Goal: Transaction & Acquisition: Purchase product/service

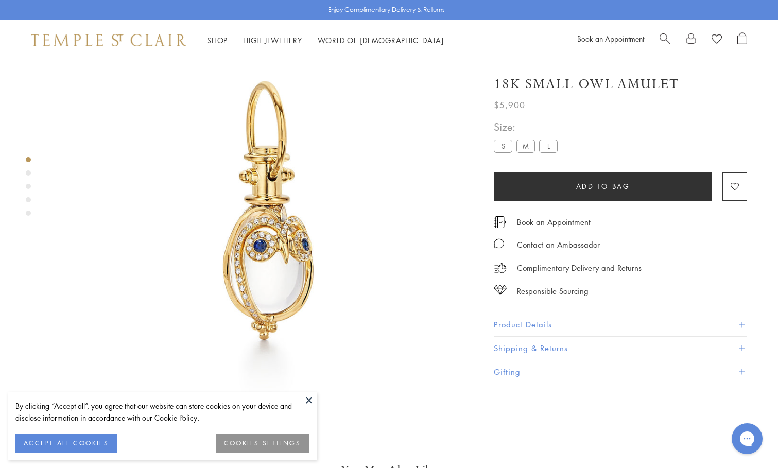
click at [28, 176] on div "Product gallery navigation" at bounding box center [28, 189] width 5 height 70
click at [28, 172] on div "Product gallery navigation" at bounding box center [28, 172] width 5 height 5
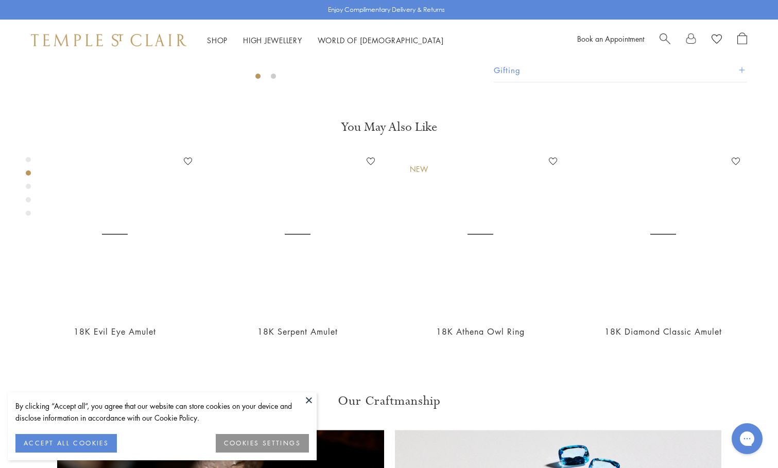
scroll to position [448, 0]
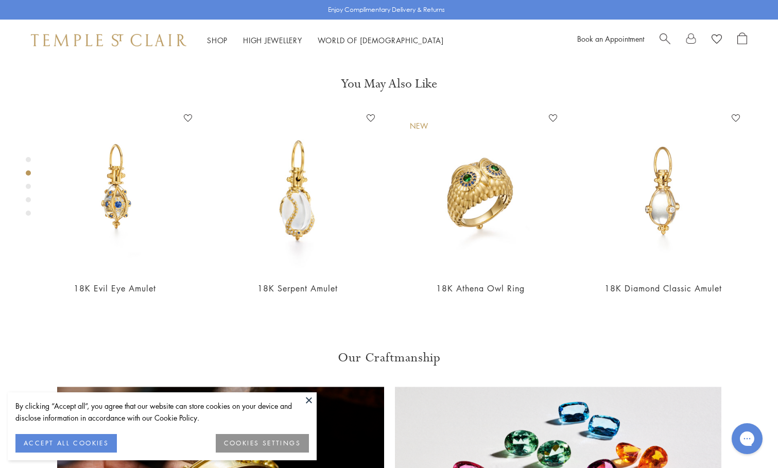
click at [26, 188] on div "Product gallery navigation" at bounding box center [28, 186] width 5 height 5
click at [30, 187] on div "Product gallery navigation" at bounding box center [28, 186] width 5 height 5
click at [30, 197] on div "Product gallery navigation" at bounding box center [28, 189] width 5 height 70
click at [29, 200] on div "Product gallery navigation" at bounding box center [28, 199] width 5 height 5
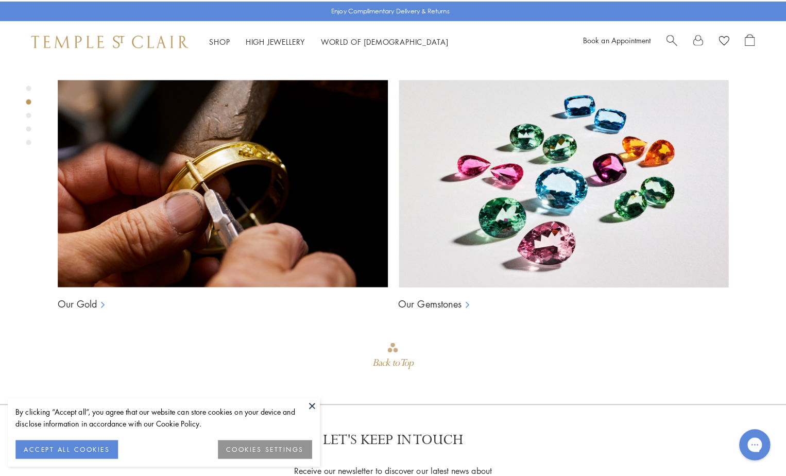
scroll to position [764, 0]
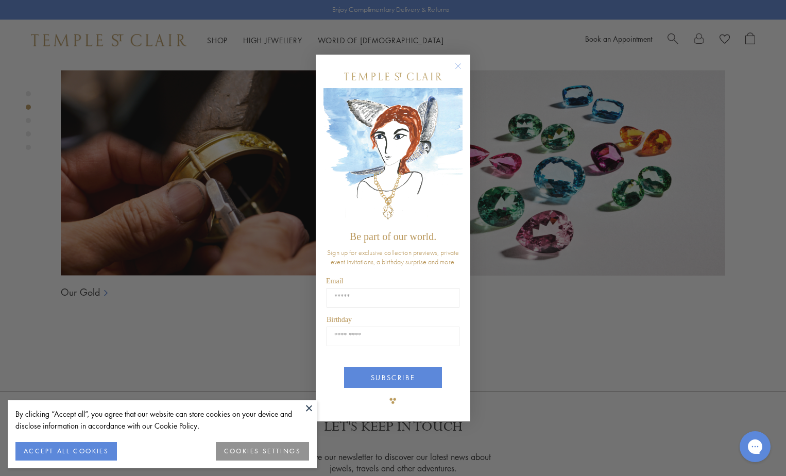
click at [458, 65] on circle "Close dialog" at bounding box center [458, 66] width 12 height 12
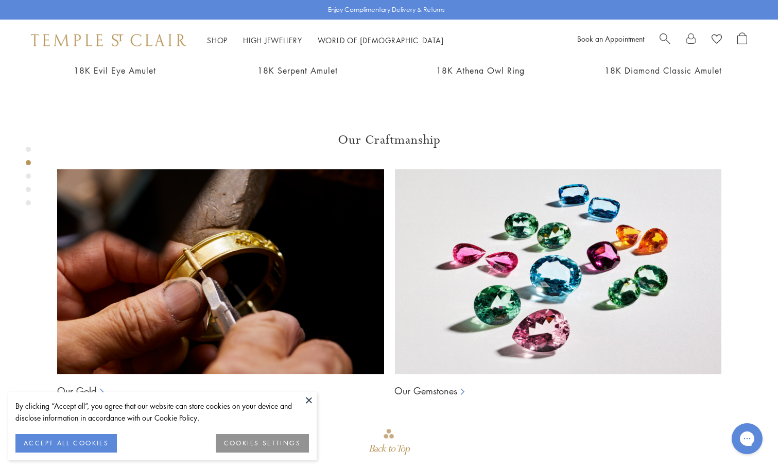
scroll to position [499, 0]
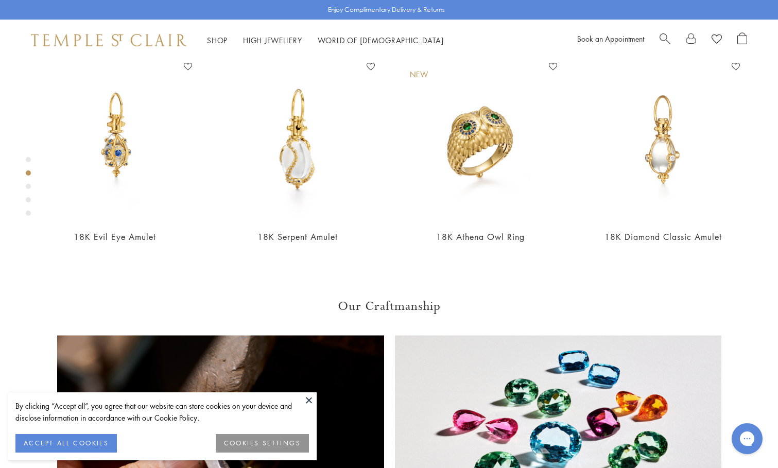
click at [28, 186] on div "Product gallery navigation" at bounding box center [28, 186] width 5 height 5
click at [30, 157] on div "Product gallery navigation" at bounding box center [28, 189] width 5 height 70
click at [28, 161] on div "Product gallery navigation" at bounding box center [28, 159] width 5 height 5
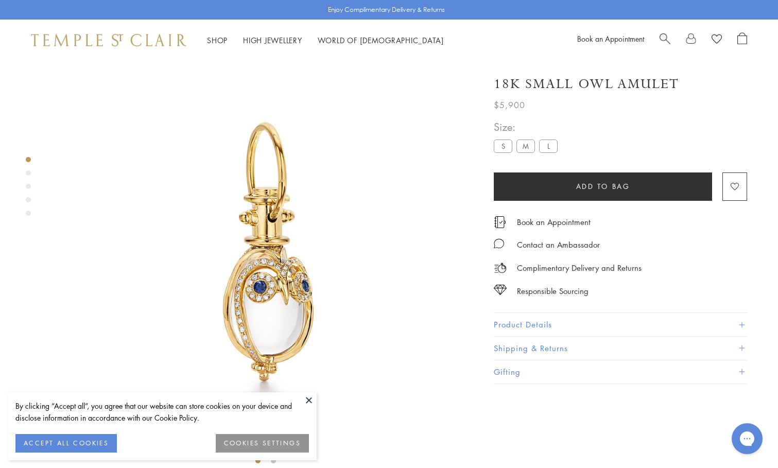
click at [28, 174] on div "Product gallery navigation" at bounding box center [28, 172] width 5 height 5
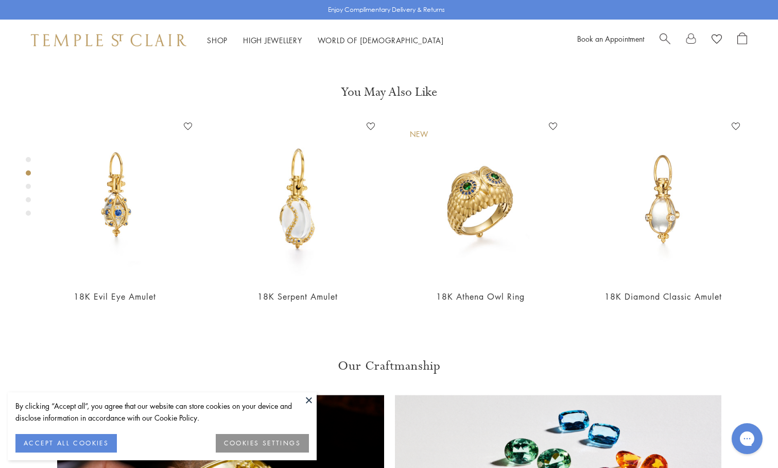
scroll to position [448, 0]
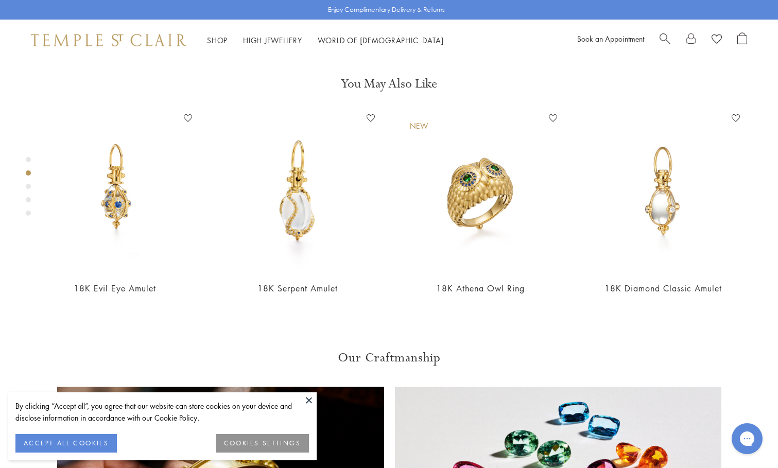
click at [27, 186] on div "Product gallery navigation" at bounding box center [28, 186] width 5 height 5
click at [27, 199] on div "Product gallery navigation" at bounding box center [28, 199] width 5 height 5
click at [28, 213] on div "Product gallery navigation" at bounding box center [28, 213] width 5 height 5
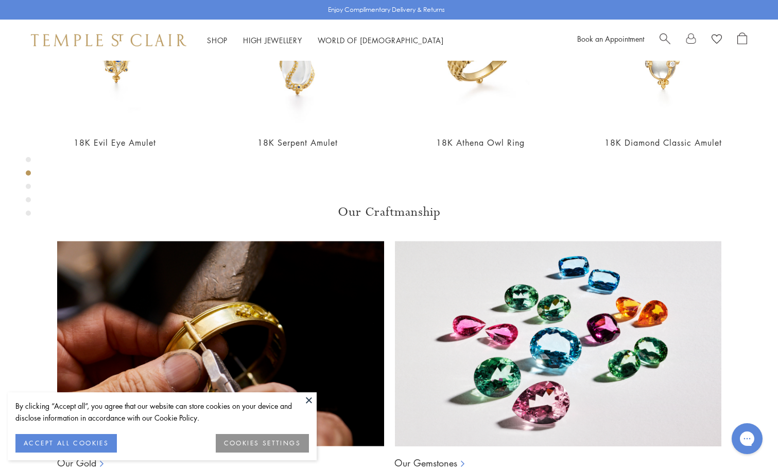
scroll to position [468, 0]
